Goal: Task Accomplishment & Management: Manage account settings

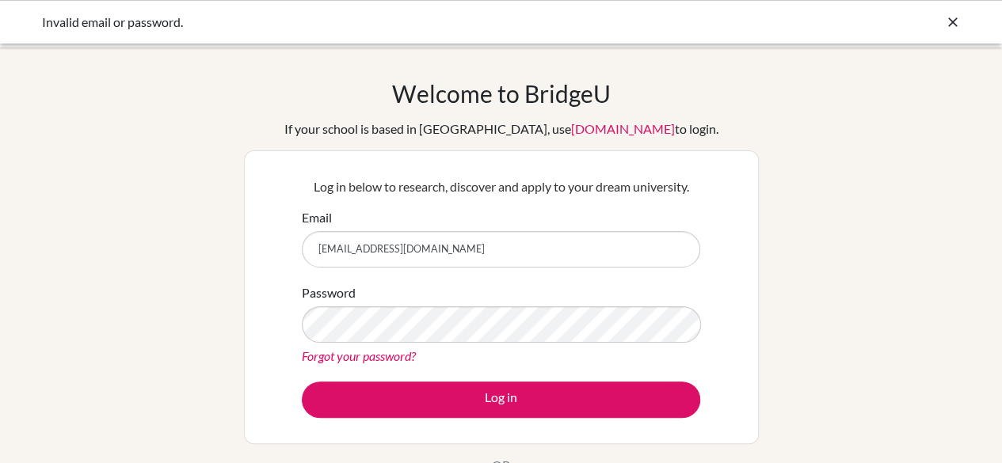
click at [302, 382] on button "Log in" at bounding box center [501, 400] width 398 height 36
click at [579, 124] on link "[DOMAIN_NAME]" at bounding box center [623, 128] width 104 height 15
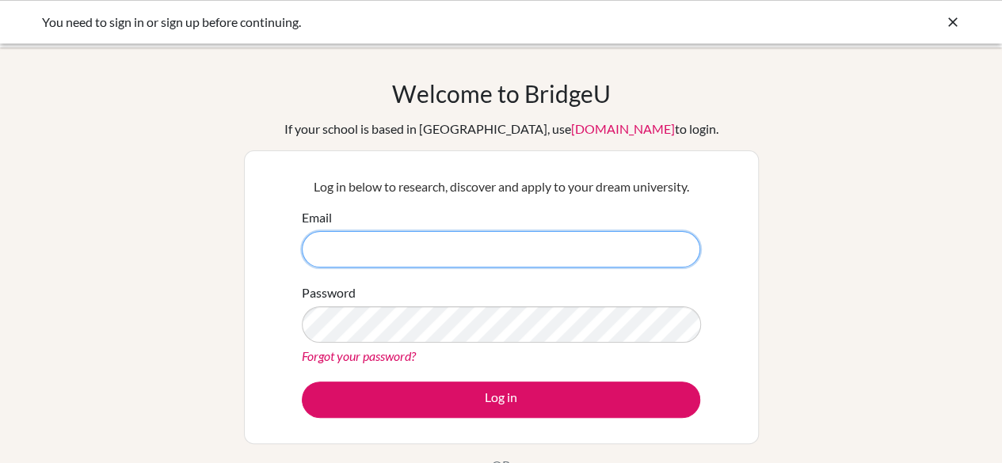
click at [454, 253] on input "Email" at bounding box center [501, 249] width 398 height 36
type input "[EMAIL_ADDRESS][DOMAIN_NAME]"
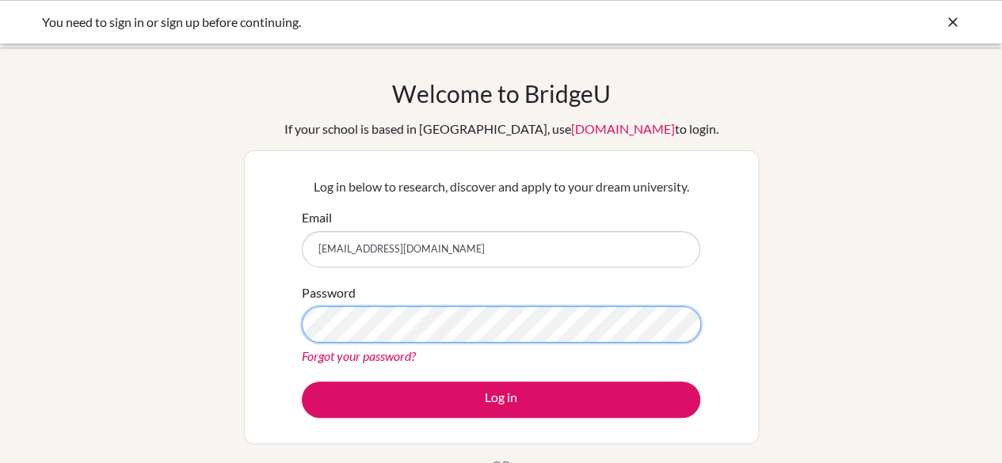
click at [302, 382] on button "Log in" at bounding box center [501, 400] width 398 height 36
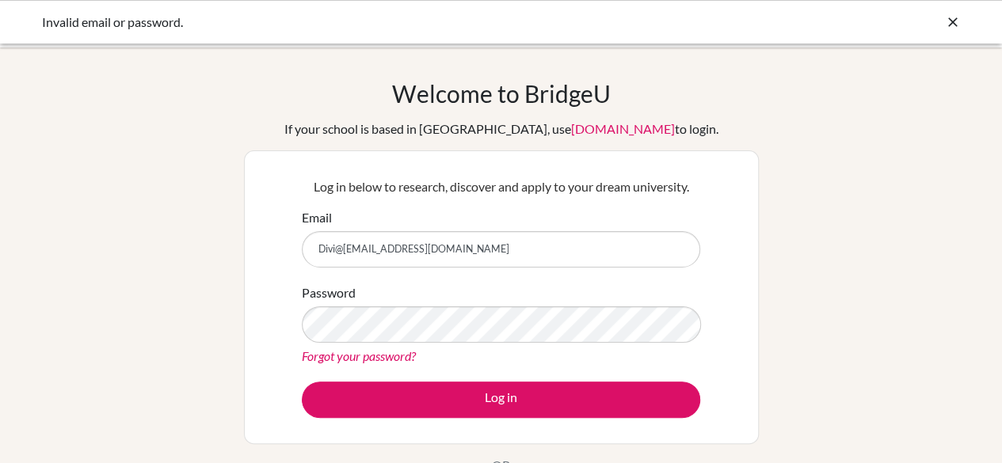
click at [302, 382] on button "Log in" at bounding box center [501, 400] width 398 height 36
type input "[EMAIL_ADDRESS][DOMAIN_NAME]"
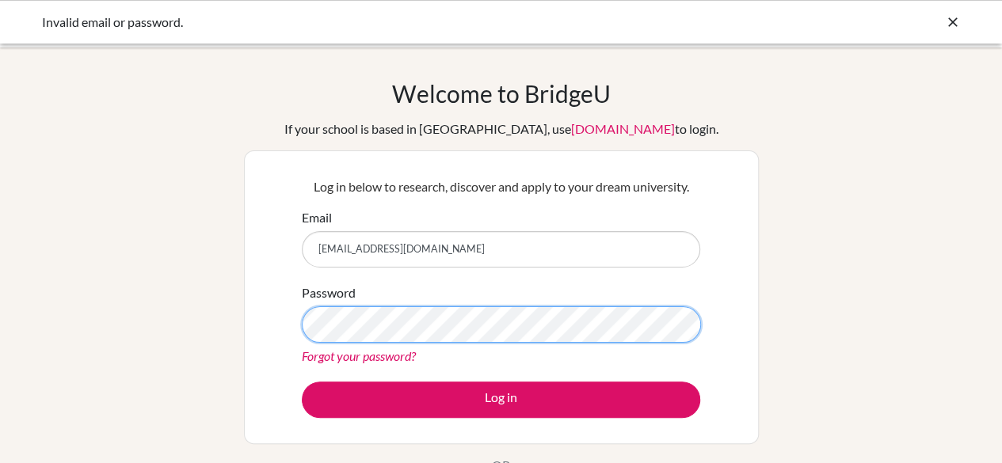
click at [302, 382] on button "Log in" at bounding box center [501, 400] width 398 height 36
